Goal: Information Seeking & Learning: Learn about a topic

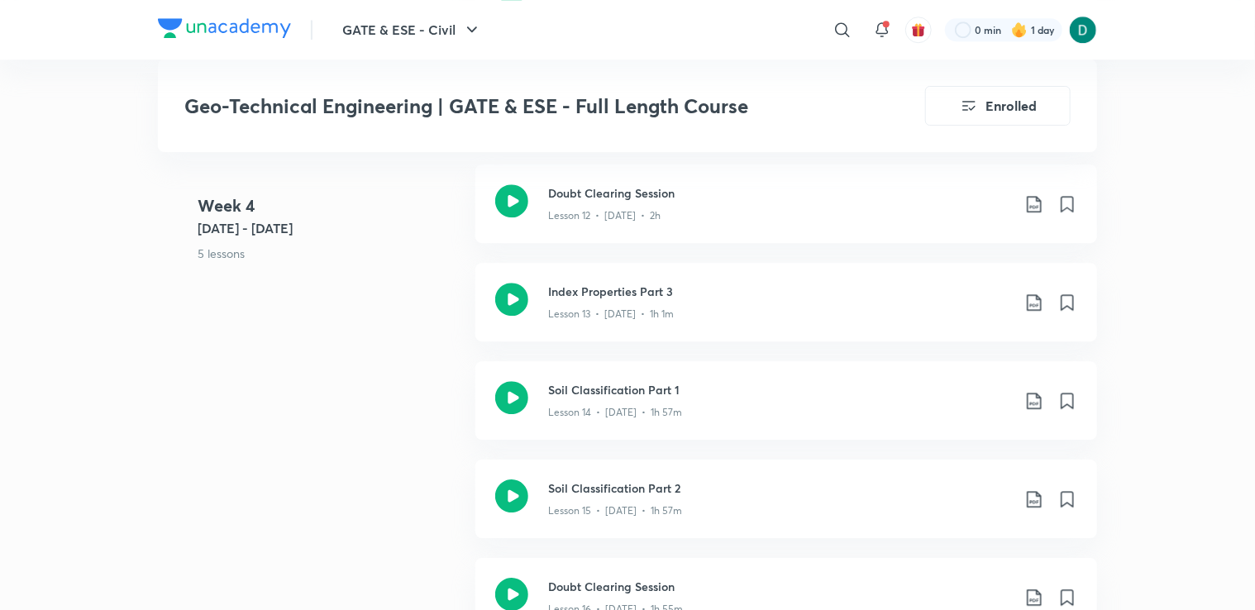
scroll to position [2347, 0]
click at [612, 430] on div "Soil Classification Part 1 Lesson 14 • [DATE] • 1h 57m" at bounding box center [786, 399] width 622 height 79
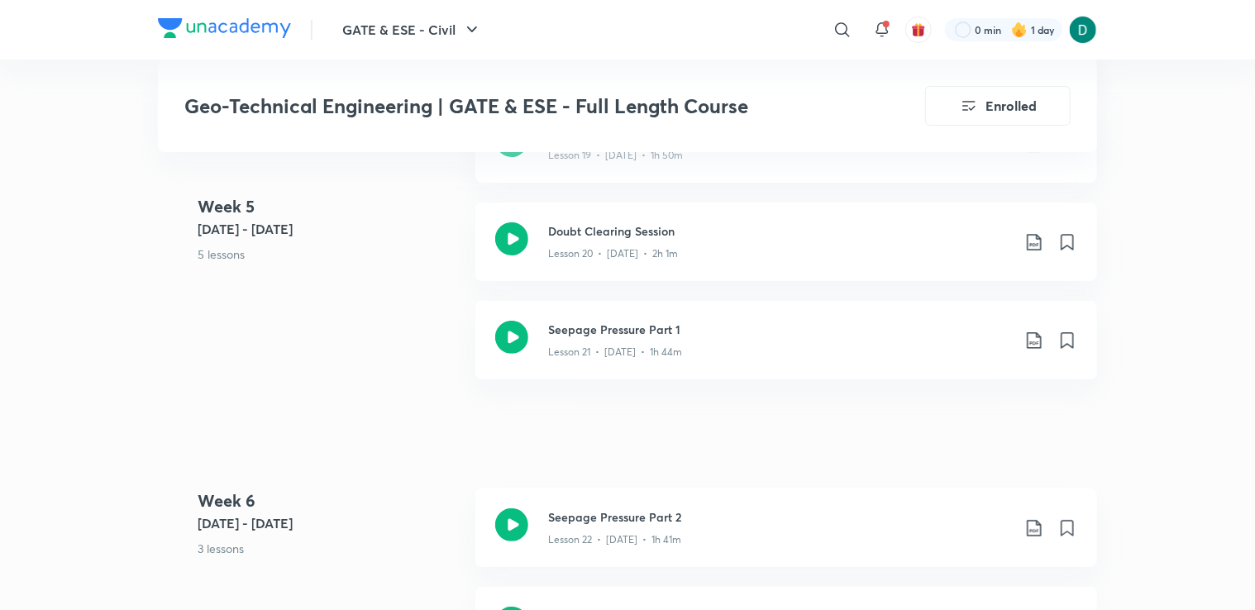
scroll to position [3187, 0]
